Goal: Task Accomplishment & Management: Use online tool/utility

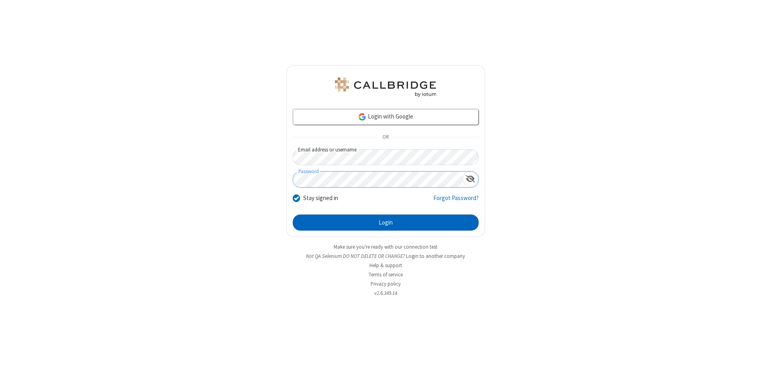
click at [386, 223] on button "Login" at bounding box center [386, 223] width 186 height 16
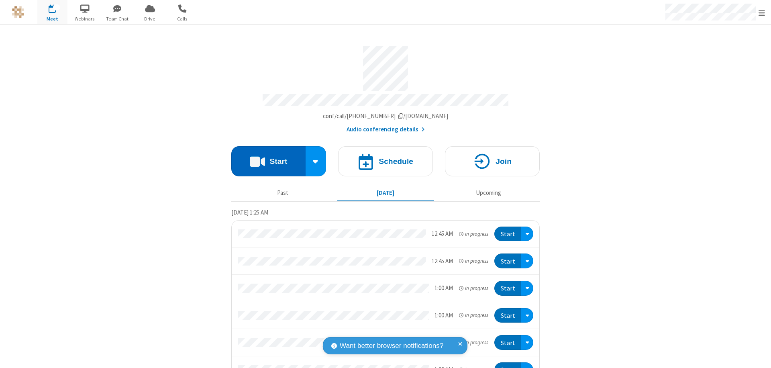
click at [265, 157] on button "Start" at bounding box center [268, 161] width 74 height 30
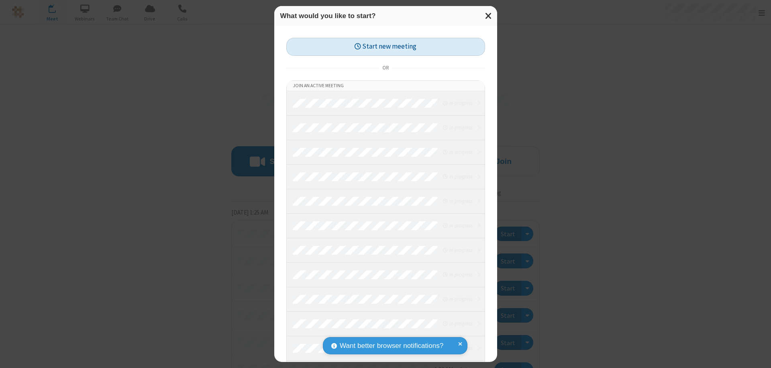
click at [386, 47] on button "Start new meeting" at bounding box center [385, 47] width 199 height 18
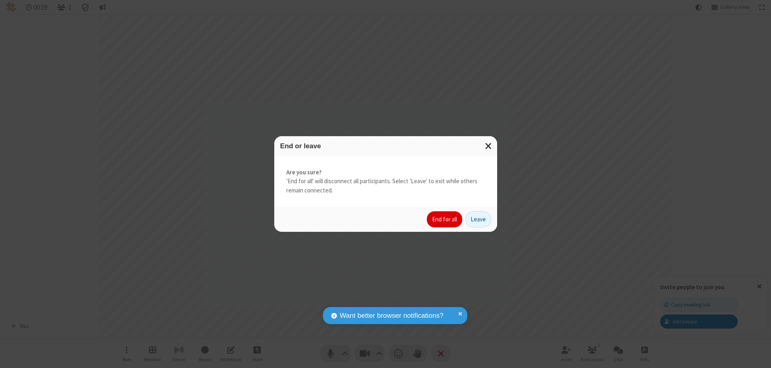
click at [445, 219] on button "End for all" at bounding box center [444, 219] width 35 height 16
